Goal: Find specific page/section: Find specific page/section

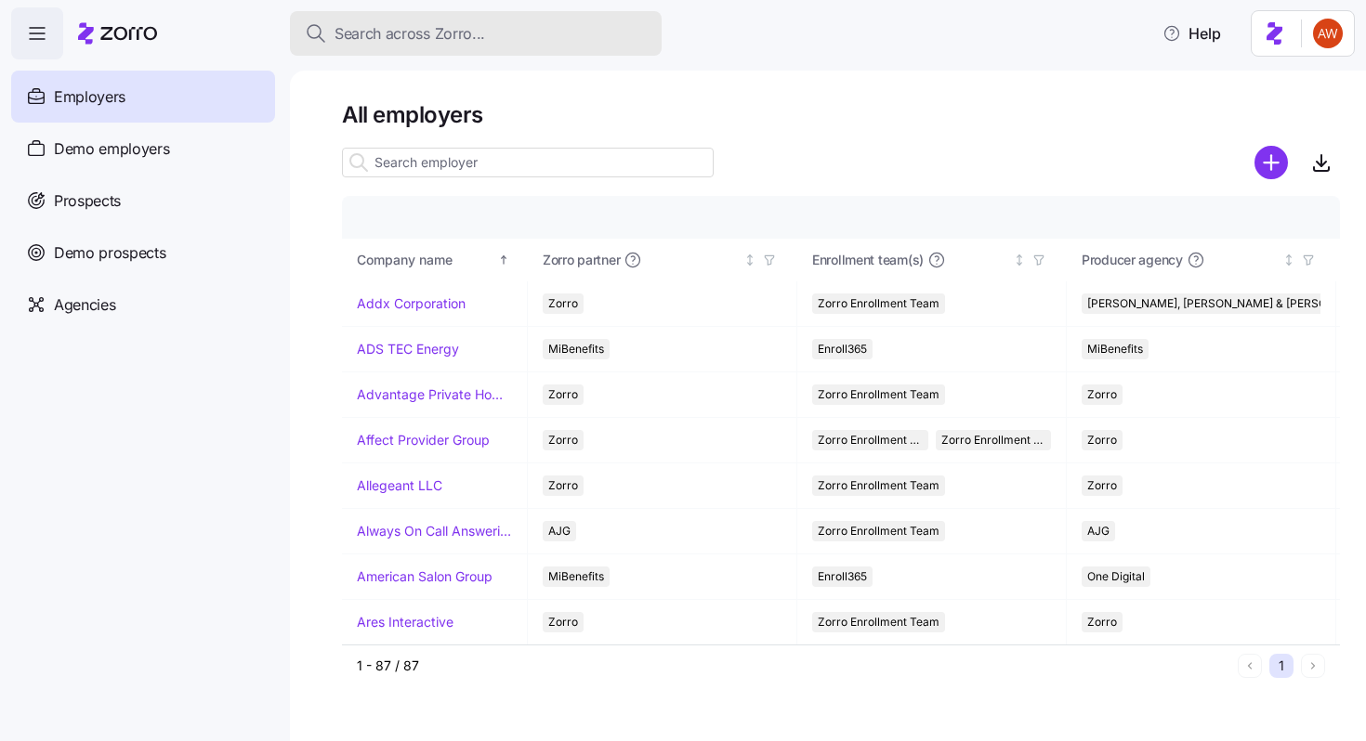
click at [400, 42] on span "Search across Zorro..." at bounding box center [410, 33] width 151 height 23
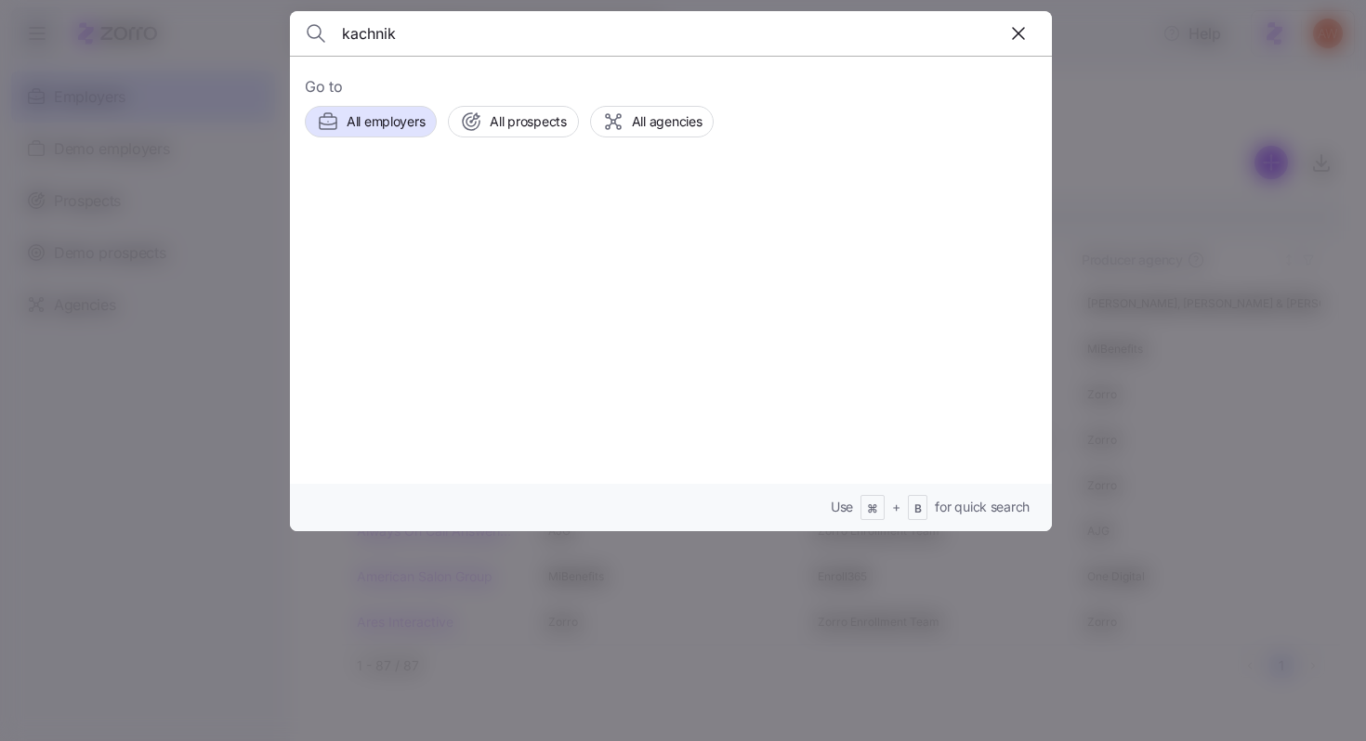
type input "kachnik"
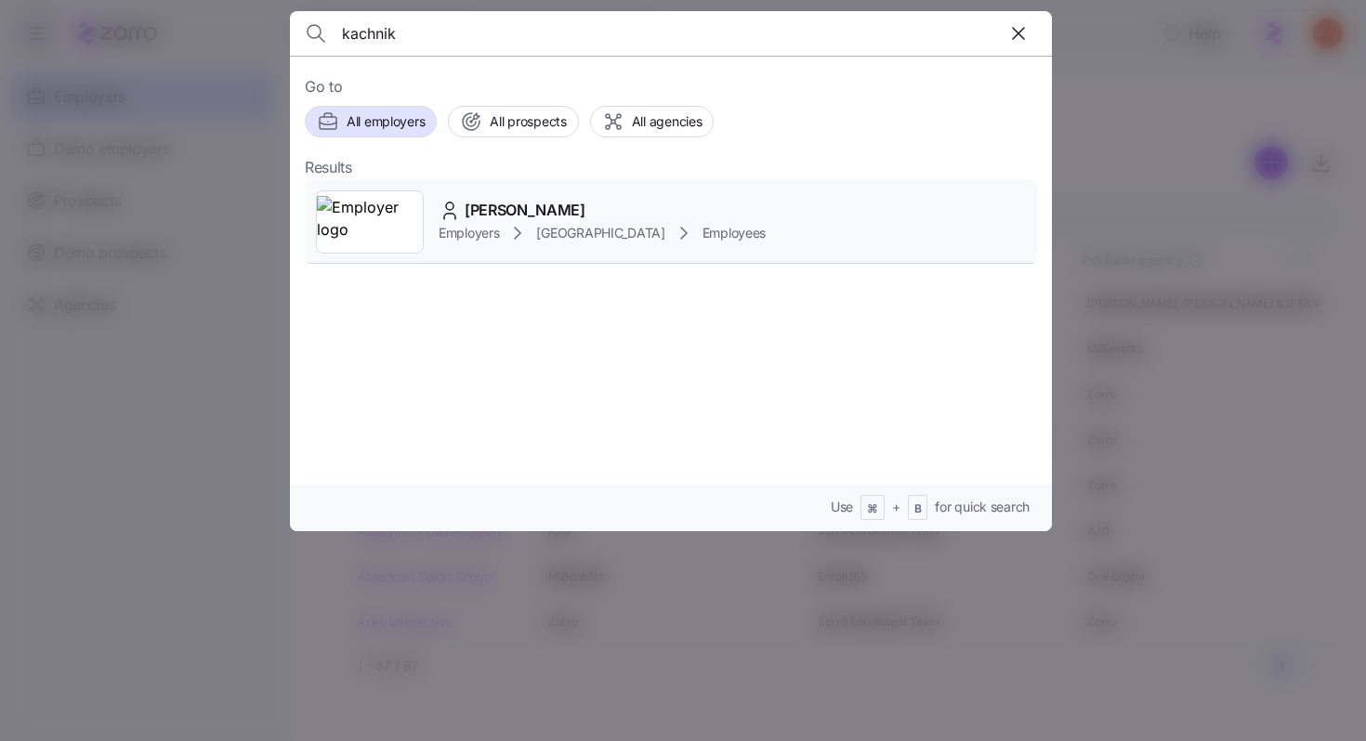
click at [493, 194] on div "Kelley Kachnik Employers Avondale House Employees" at bounding box center [671, 221] width 732 height 85
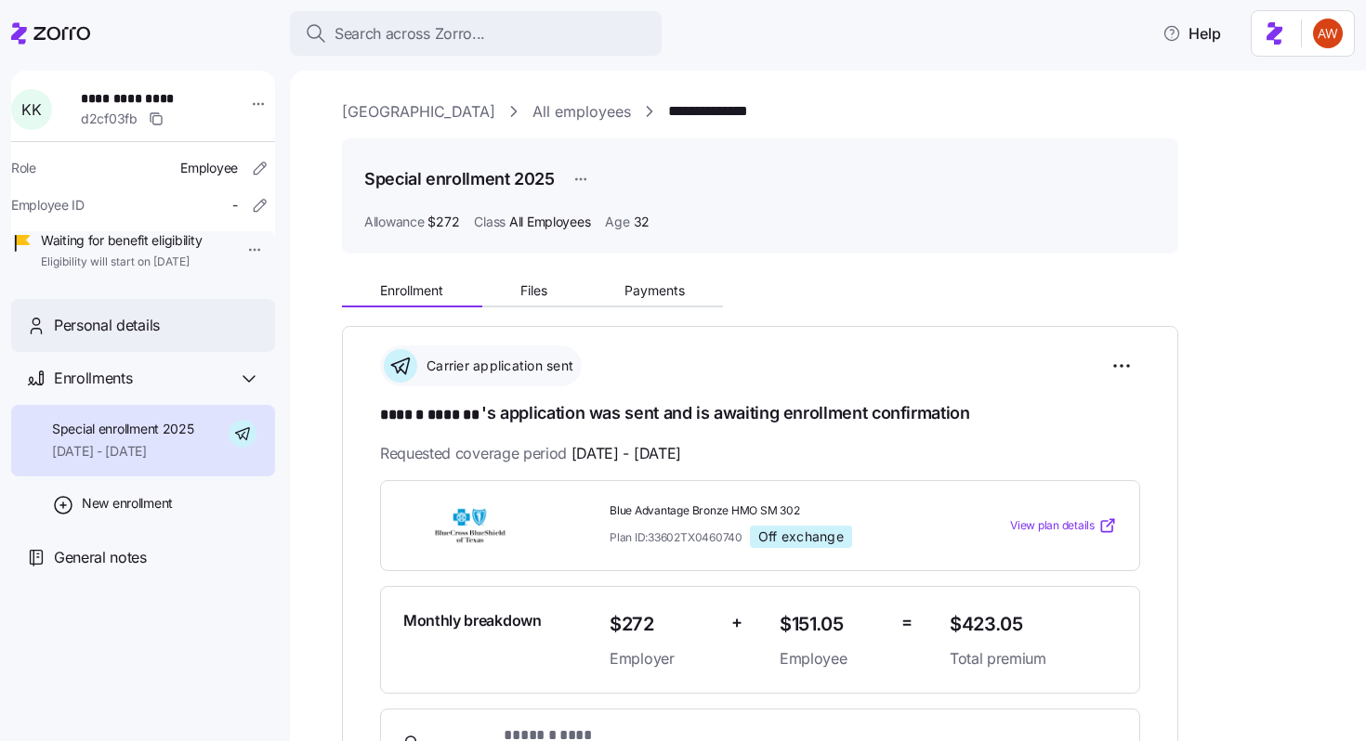
click at [138, 333] on div "Personal details" at bounding box center [143, 325] width 264 height 53
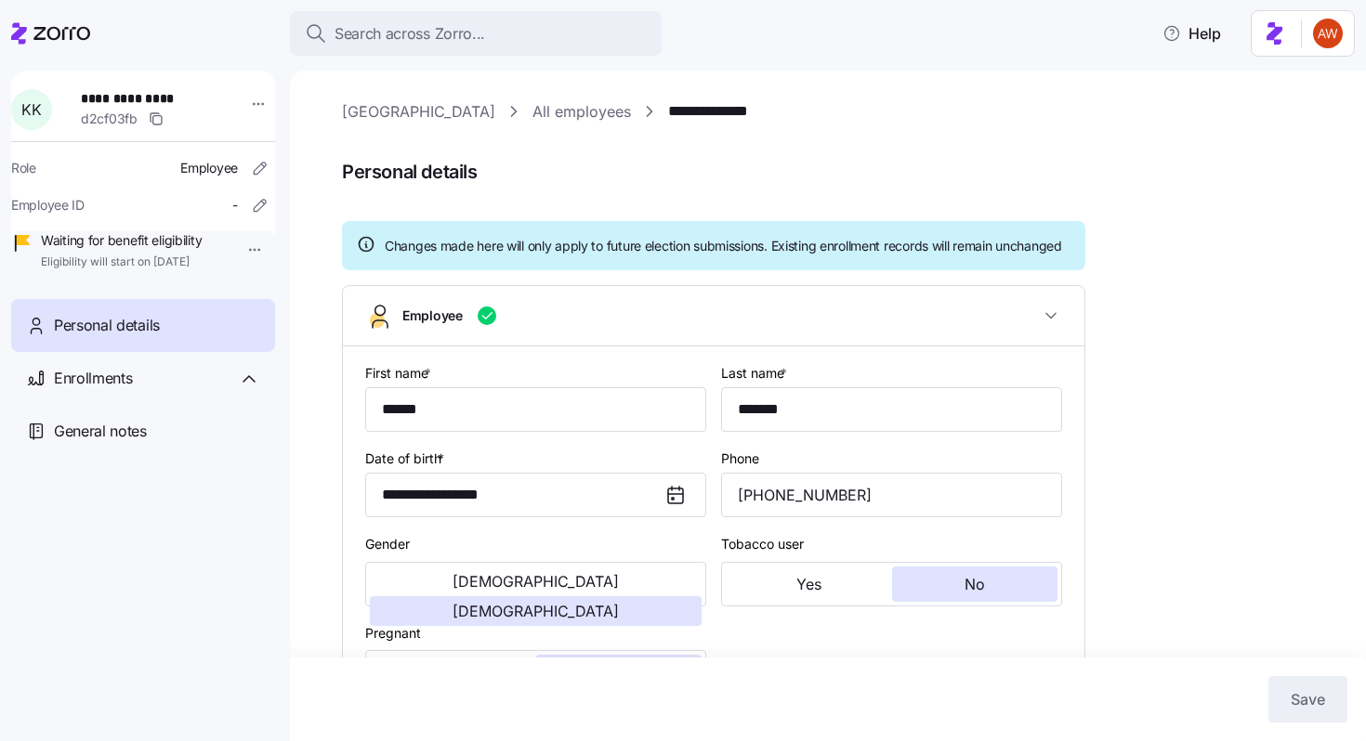
type input "All Employees"
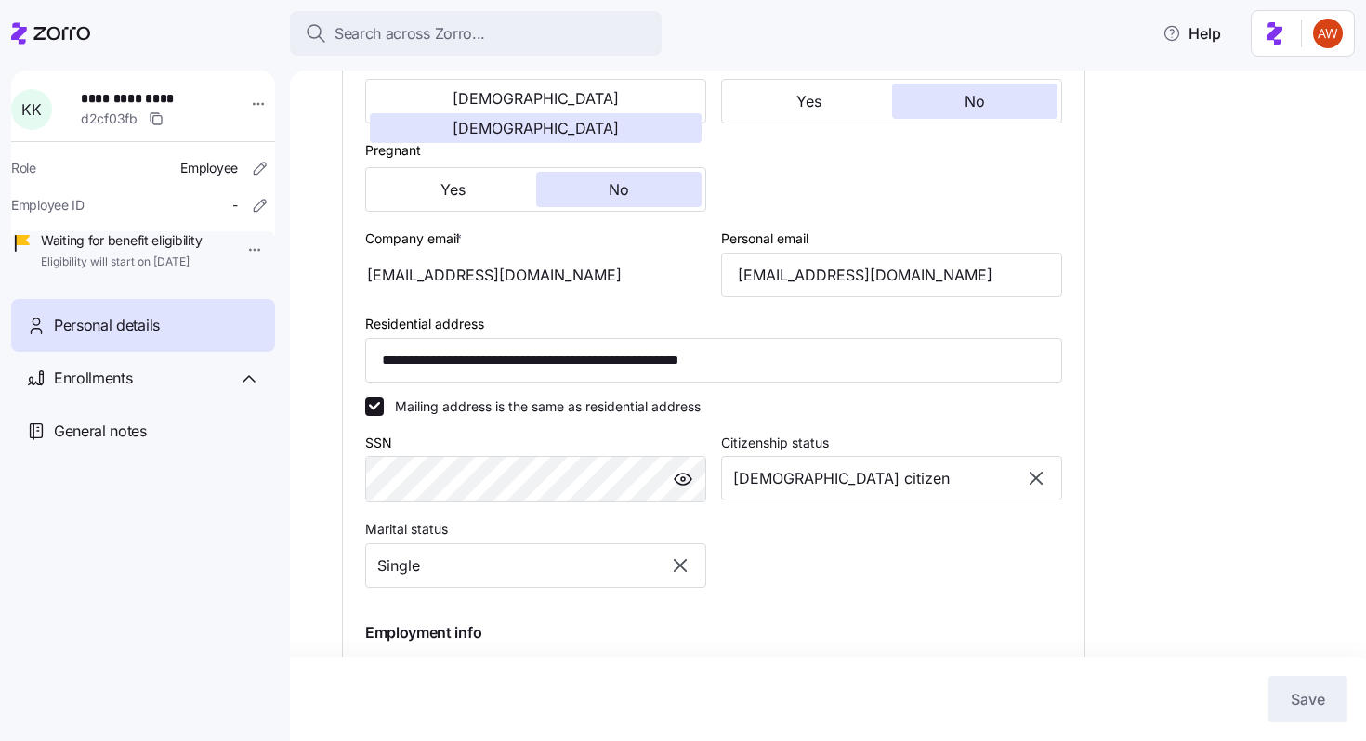
scroll to position [485, 0]
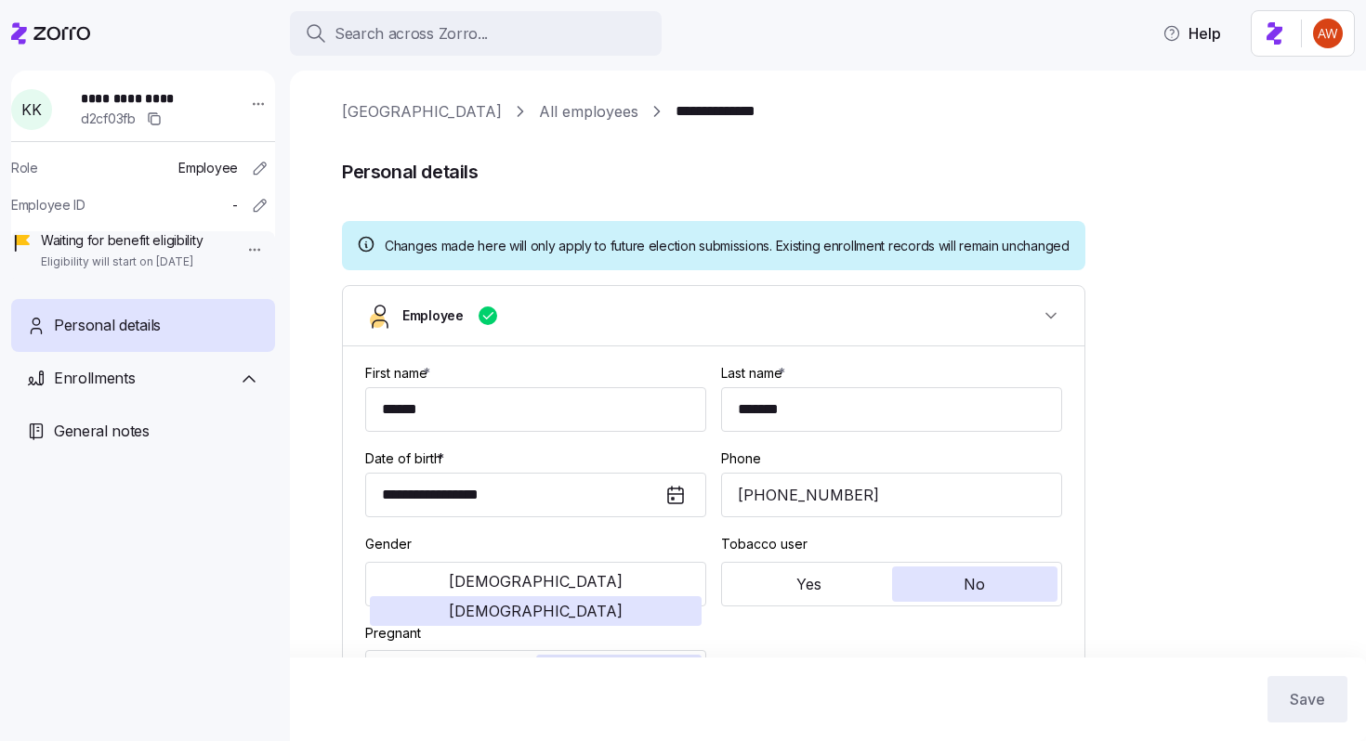
type input "All Employees"
